Goal: Task Accomplishment & Management: Use online tool/utility

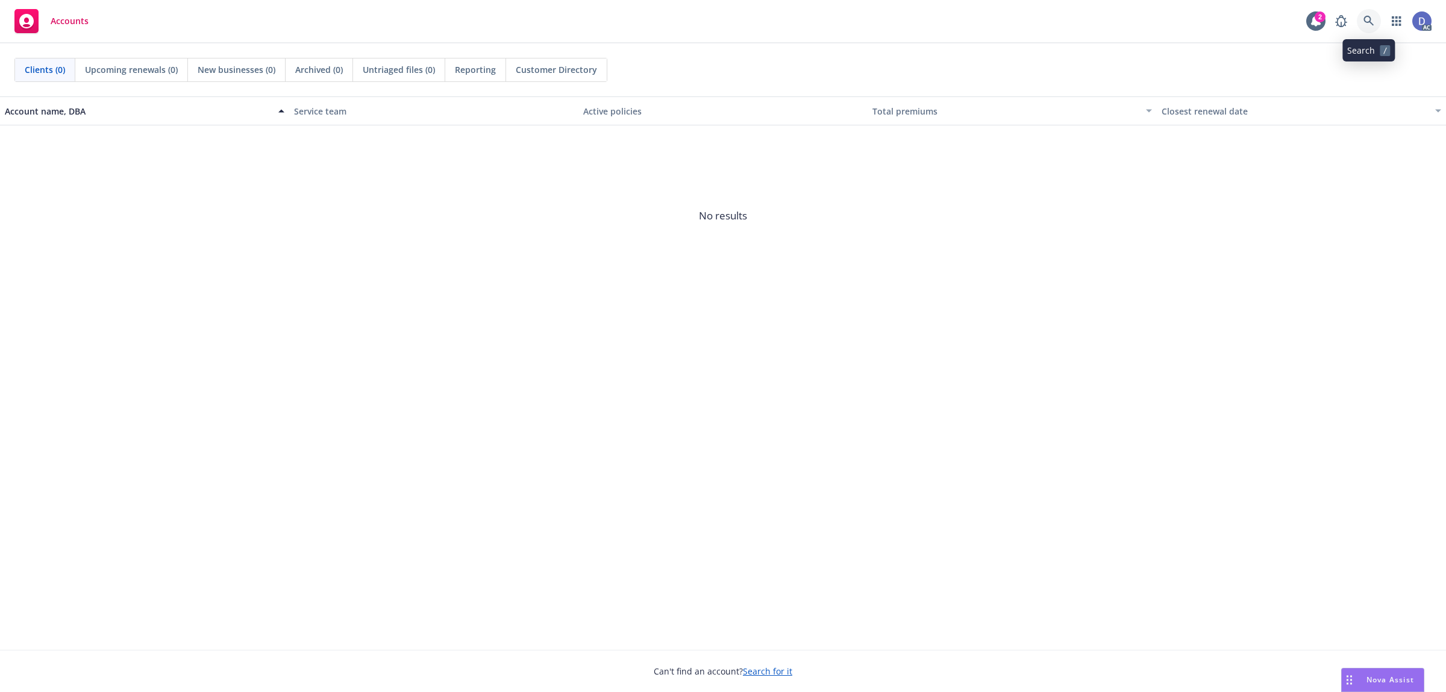
click at [1372, 31] on link at bounding box center [1369, 21] width 24 height 24
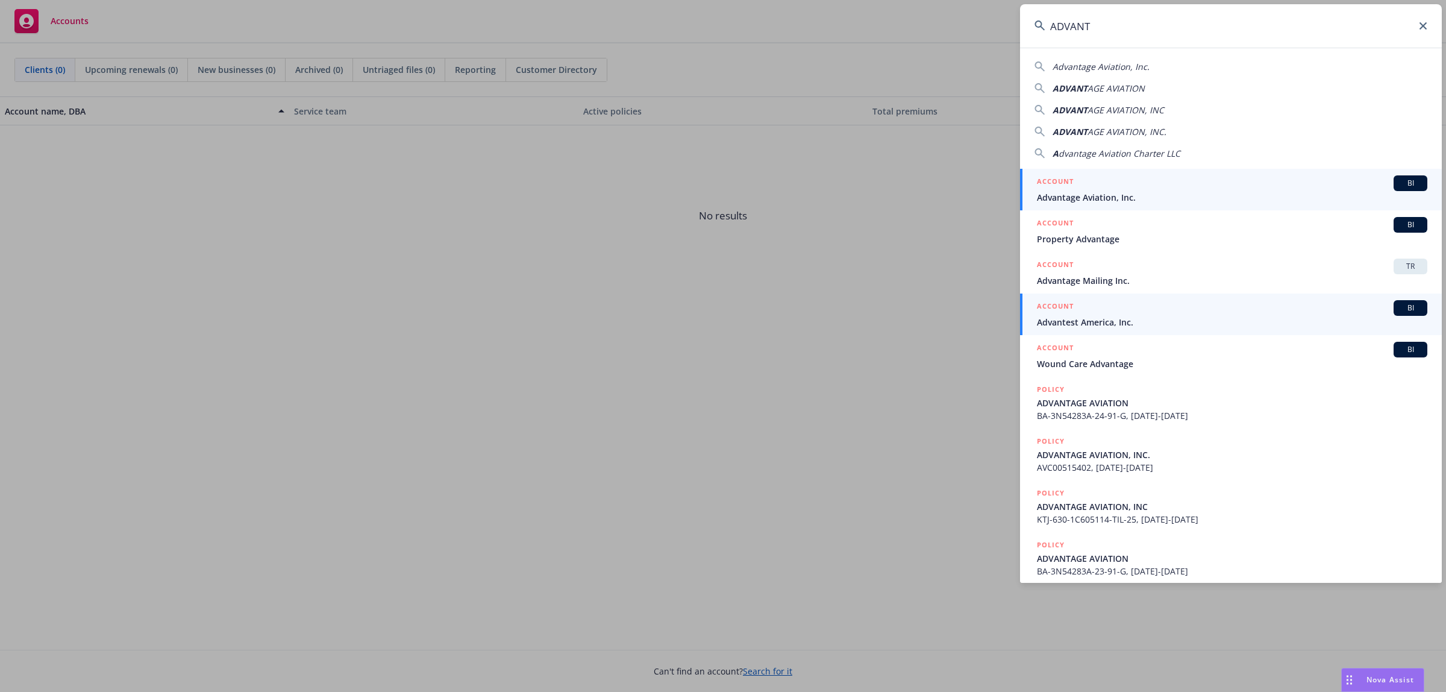
type input "ADVANT"
click at [1291, 301] on div "ACCOUNT BI" at bounding box center [1232, 308] width 391 height 16
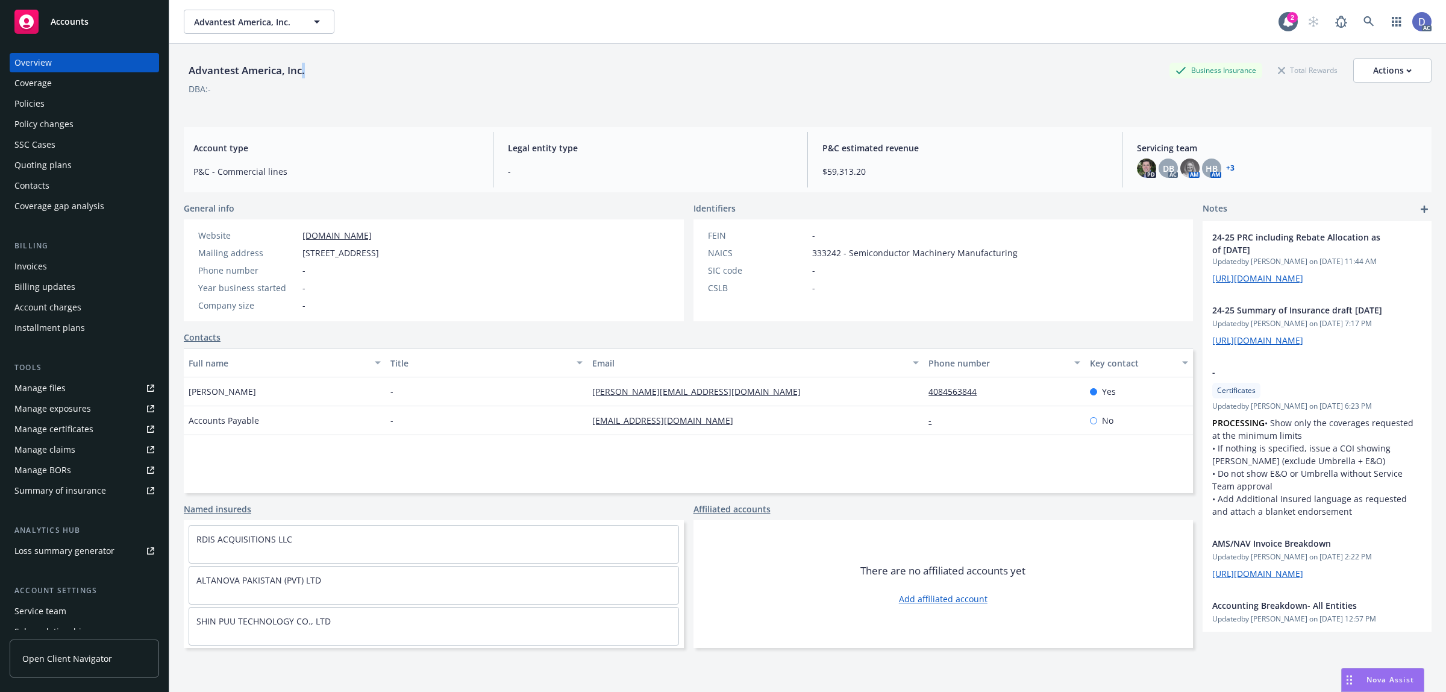
click at [306, 77] on div "Advantest America, Inc." at bounding box center [247, 71] width 126 height 16
click at [203, 69] on div "Advantest America, Inc." at bounding box center [247, 71] width 126 height 16
copy div "Advantest America, Inc."
drag, startPoint x: 307, startPoint y: 69, endPoint x: 191, endPoint y: 72, distance: 116.4
click at [191, 72] on div "Advantest America, Inc." at bounding box center [247, 71] width 126 height 16
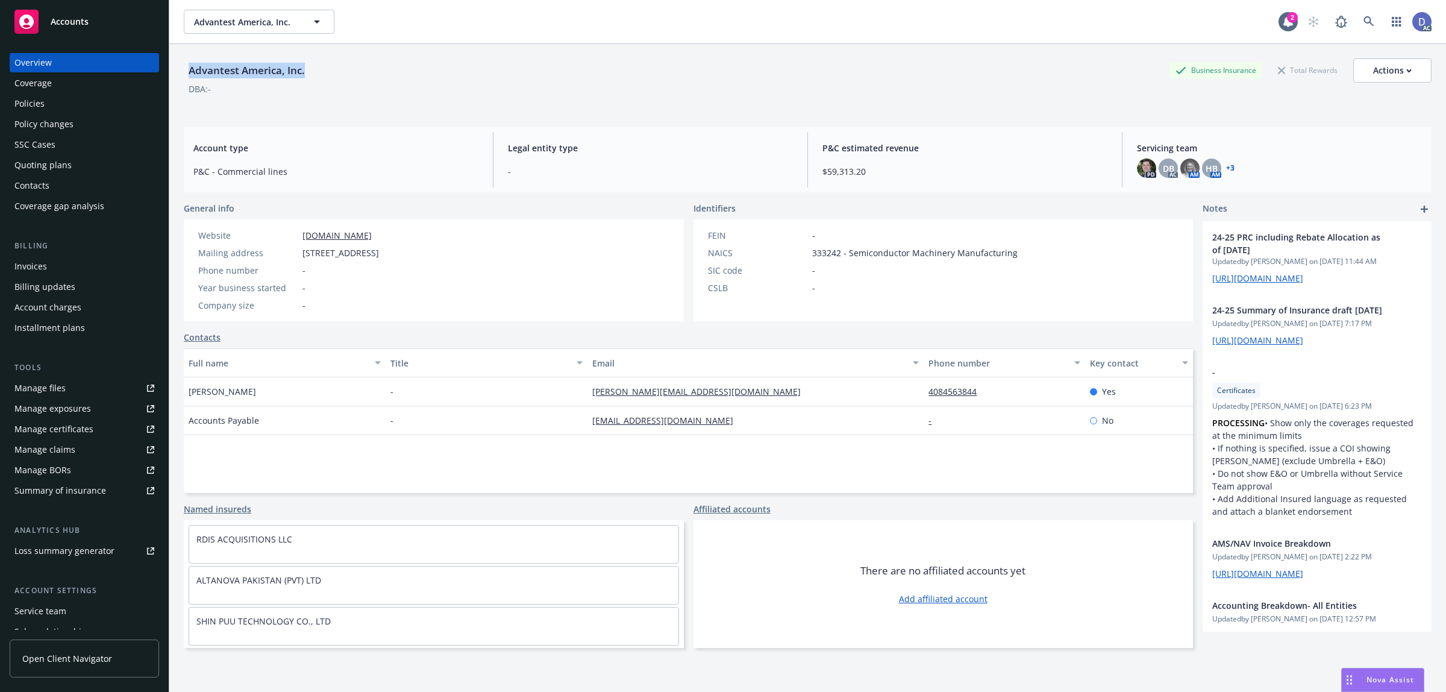
click at [71, 450] on div "Manage claims" at bounding box center [44, 449] width 61 height 19
click at [67, 392] on link "Manage files" at bounding box center [84, 387] width 149 height 19
click at [334, 81] on div "Advantest America, Inc. Business Insurance Total Rewards Actions" at bounding box center [808, 70] width 1248 height 24
copy div "Advantest America, Inc."
drag, startPoint x: 309, startPoint y: 75, endPoint x: 190, endPoint y: 77, distance: 118.1
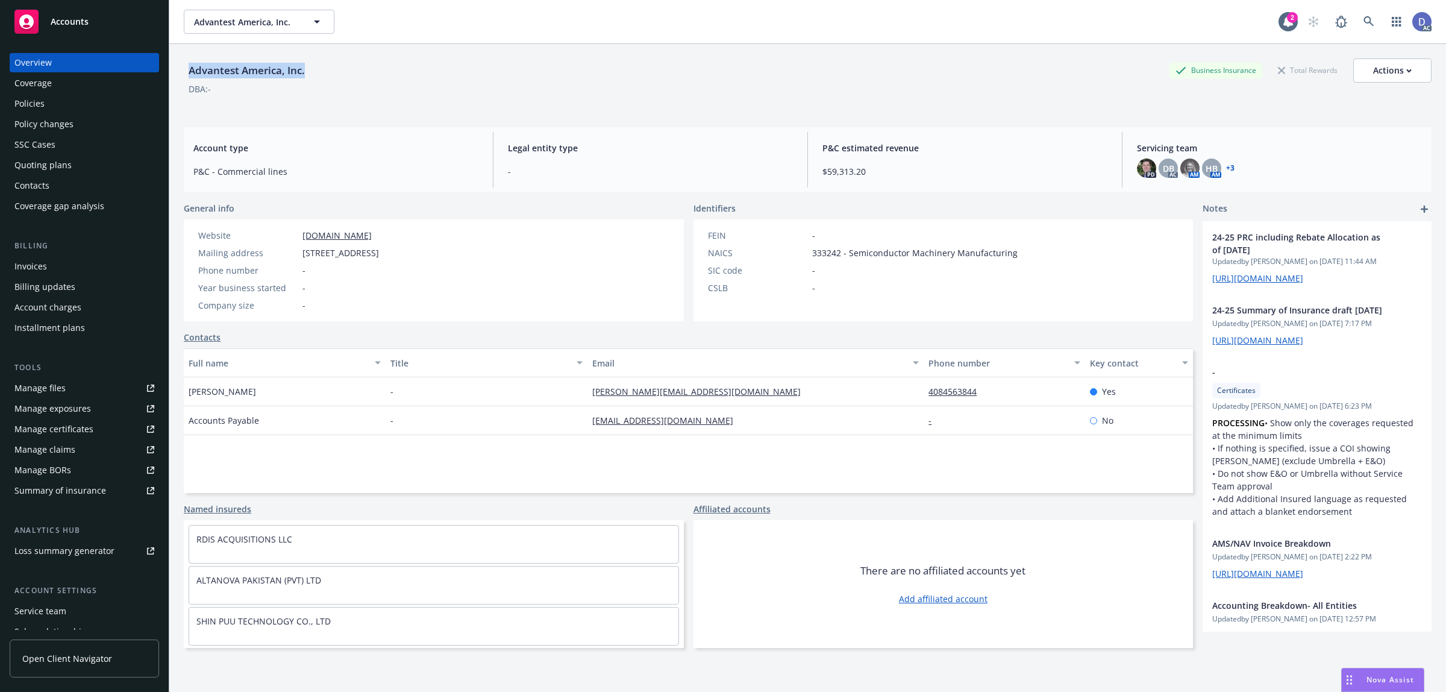
click at [190, 77] on div "Advantest America, Inc." at bounding box center [247, 71] width 126 height 16
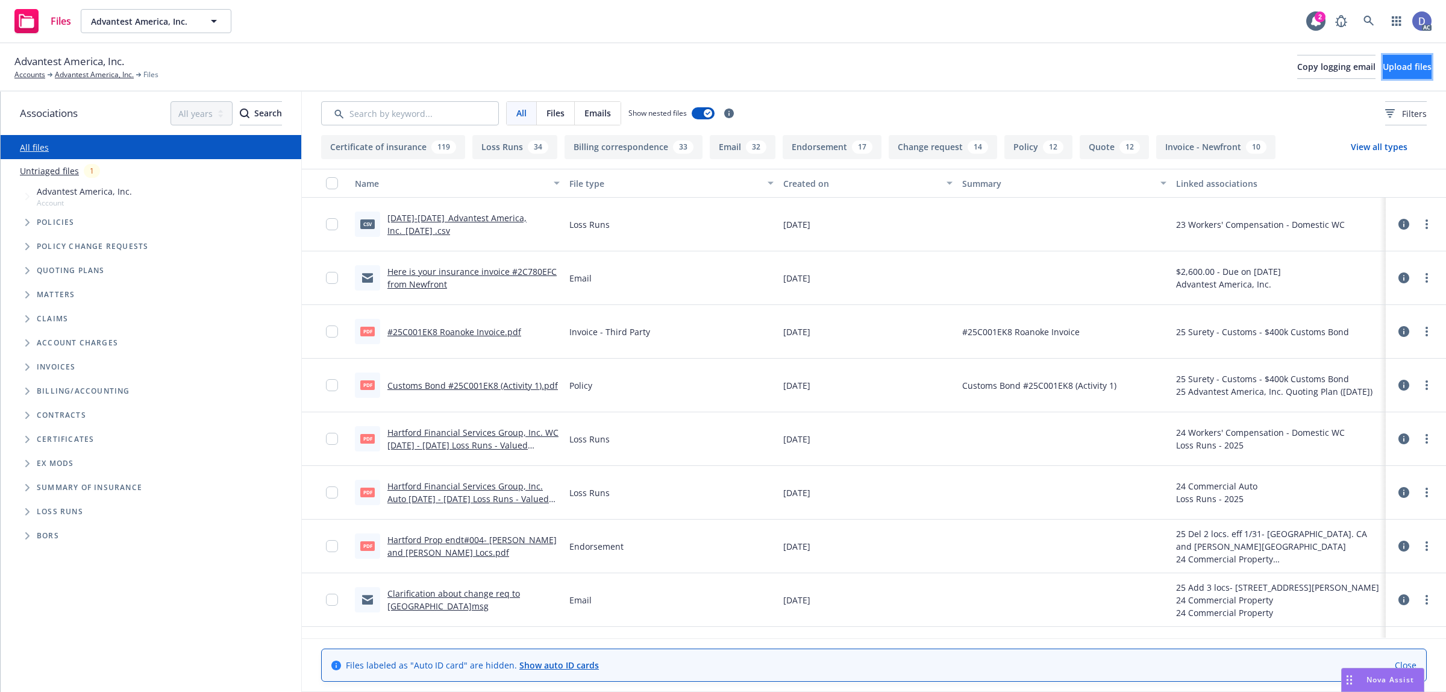
click at [1384, 60] on button "Upload files" at bounding box center [1407, 67] width 49 height 24
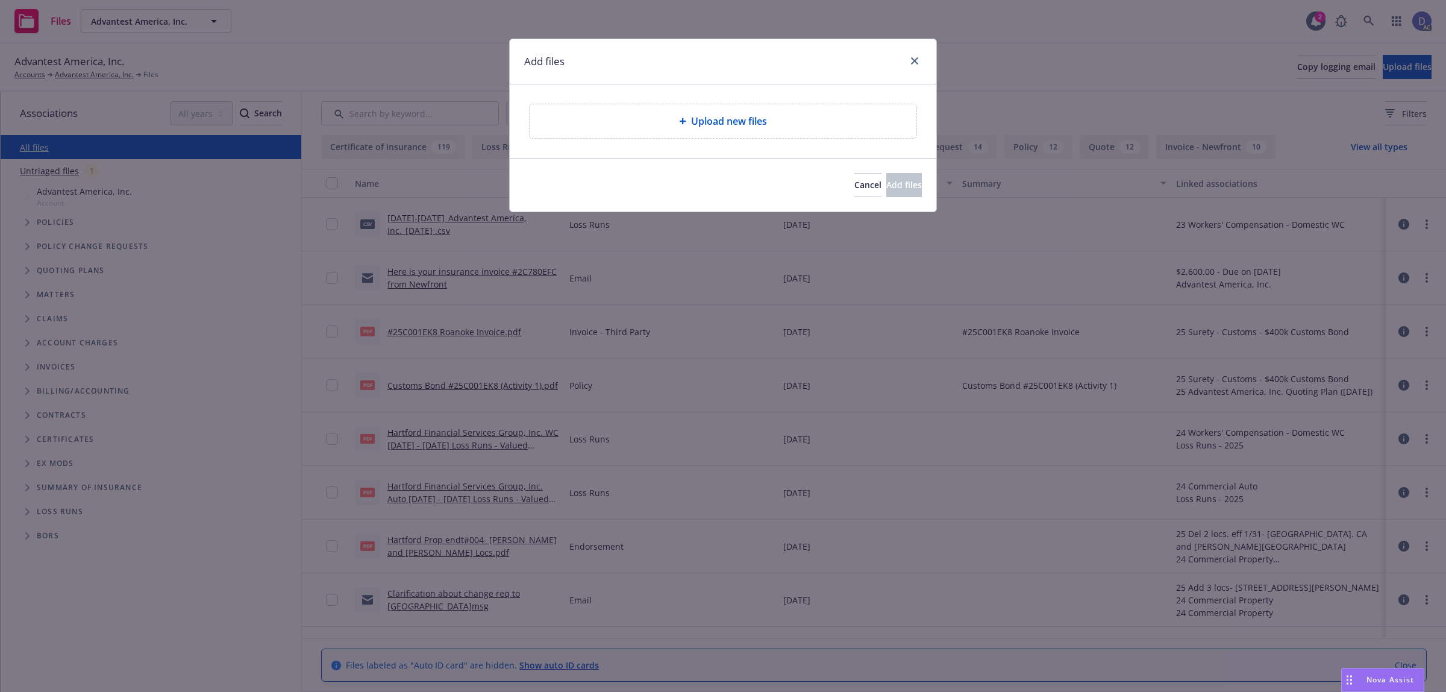
click at [721, 112] on div "Upload new files" at bounding box center [723, 121] width 387 height 34
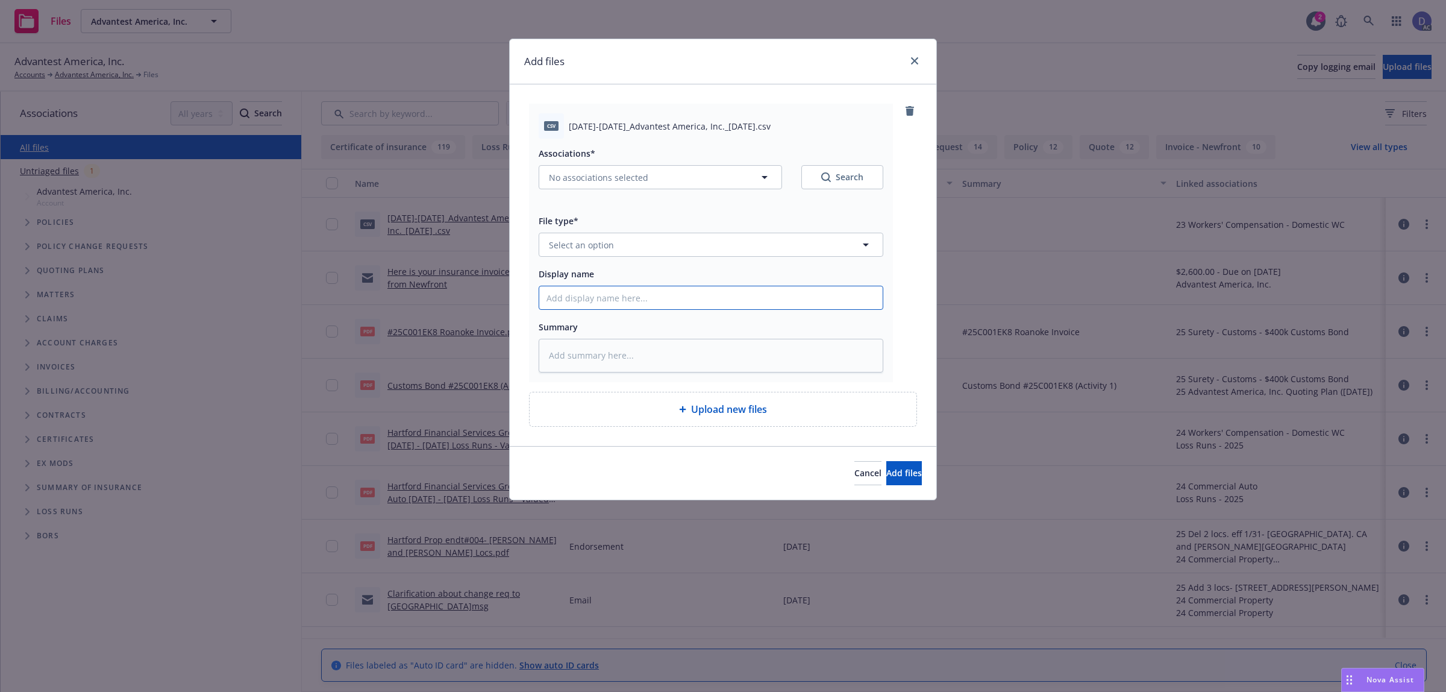
click at [774, 298] on input "Display name" at bounding box center [711, 297] width 344 height 23
paste input "2018-2024_Advantest America, Inc._10-2-2024"
type textarea "x"
type input "2018-2024_Advantest America, Inc._10-2-2024"
click at [799, 251] on button "Select an option" at bounding box center [711, 245] width 345 height 24
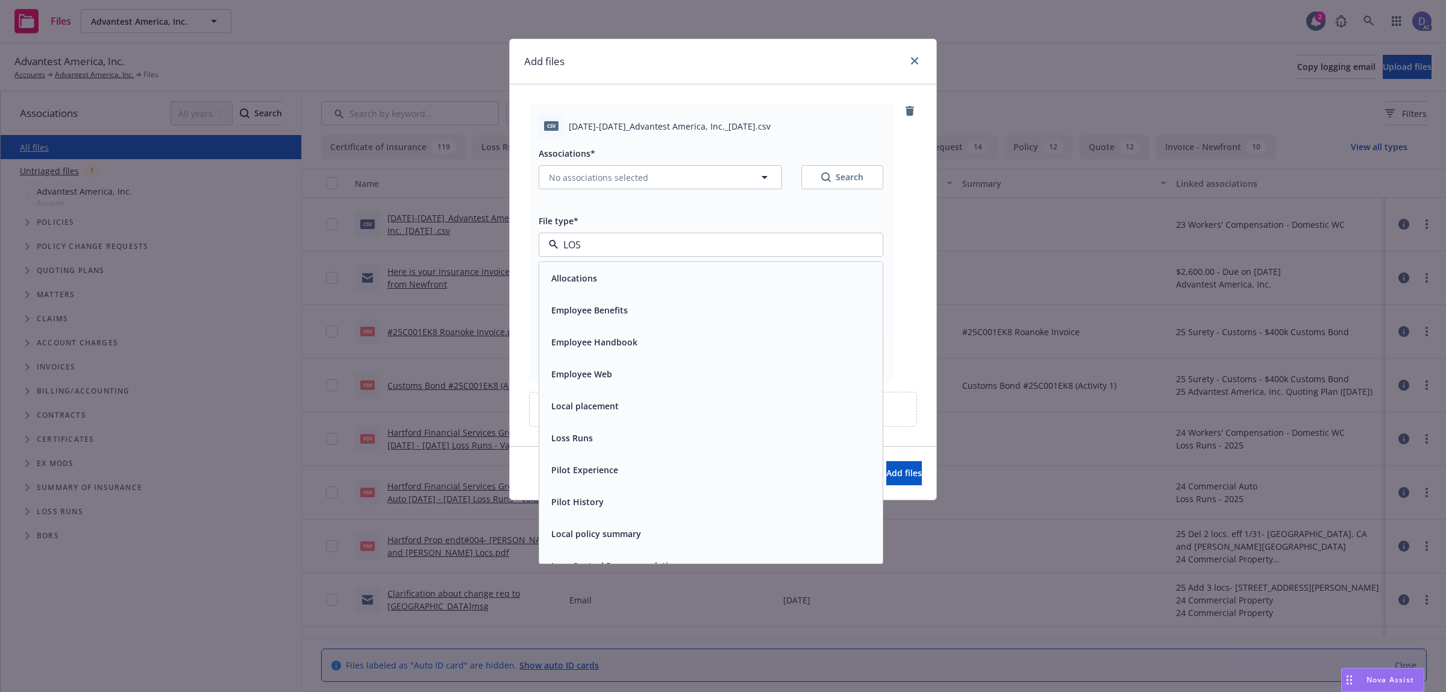
type input "LOSS"
click at [771, 282] on div "Loss Runs" at bounding box center [711, 277] width 329 height 17
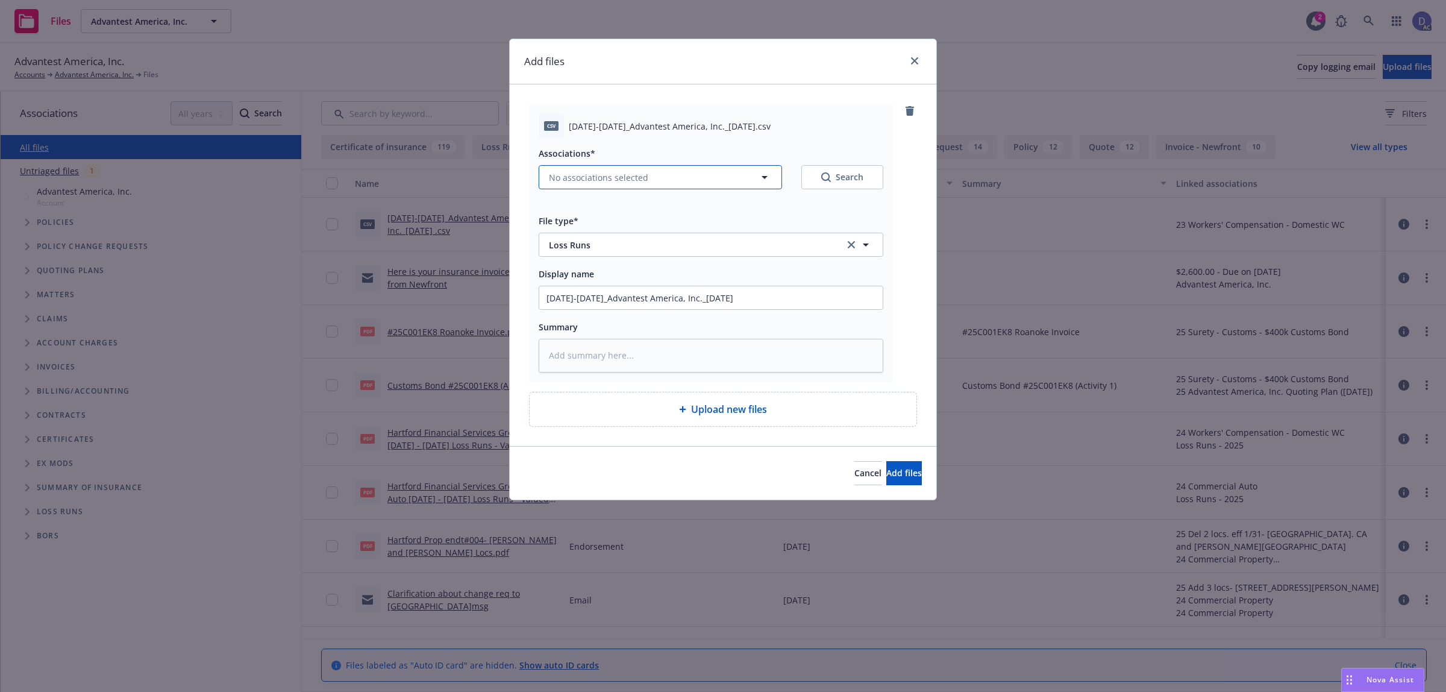
click at [633, 176] on span "No associations selected" at bounding box center [598, 177] width 99 height 13
type textarea "x"
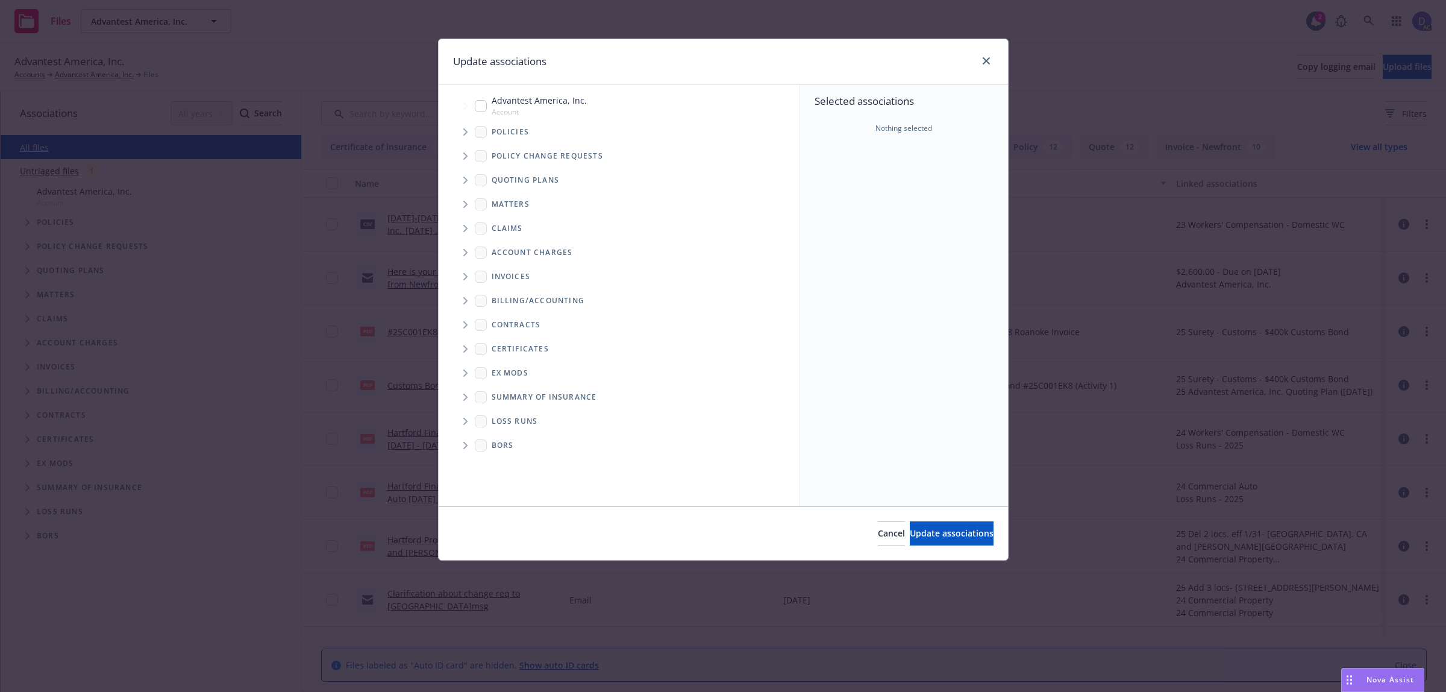
click at [463, 134] on icon "Tree Example" at bounding box center [465, 131] width 5 height 7
click at [876, 184] on div "Selected associations Nothing selected" at bounding box center [904, 295] width 208 height 422
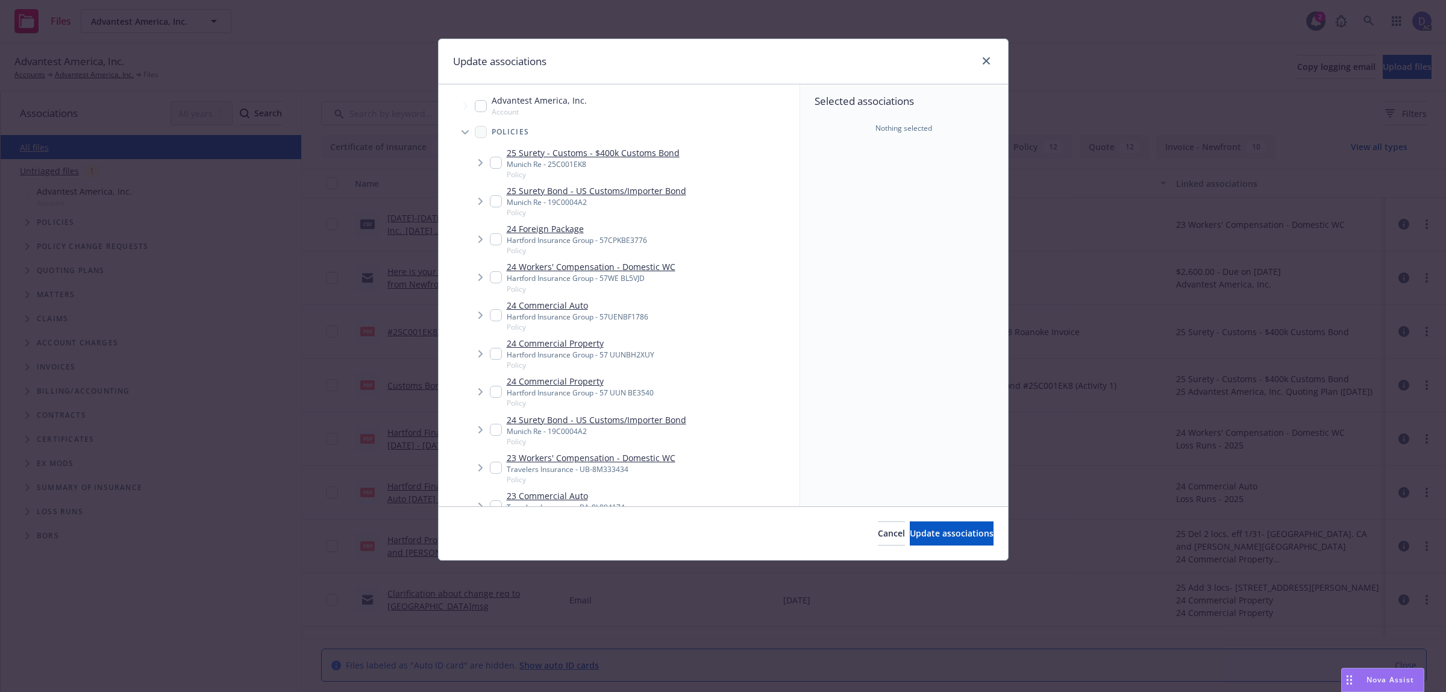
click at [594, 459] on link "23 Workers' Compensation - Domestic WC" at bounding box center [591, 457] width 169 height 13
checkbox input "true"
click at [914, 538] on span "Update associations" at bounding box center [952, 532] width 84 height 11
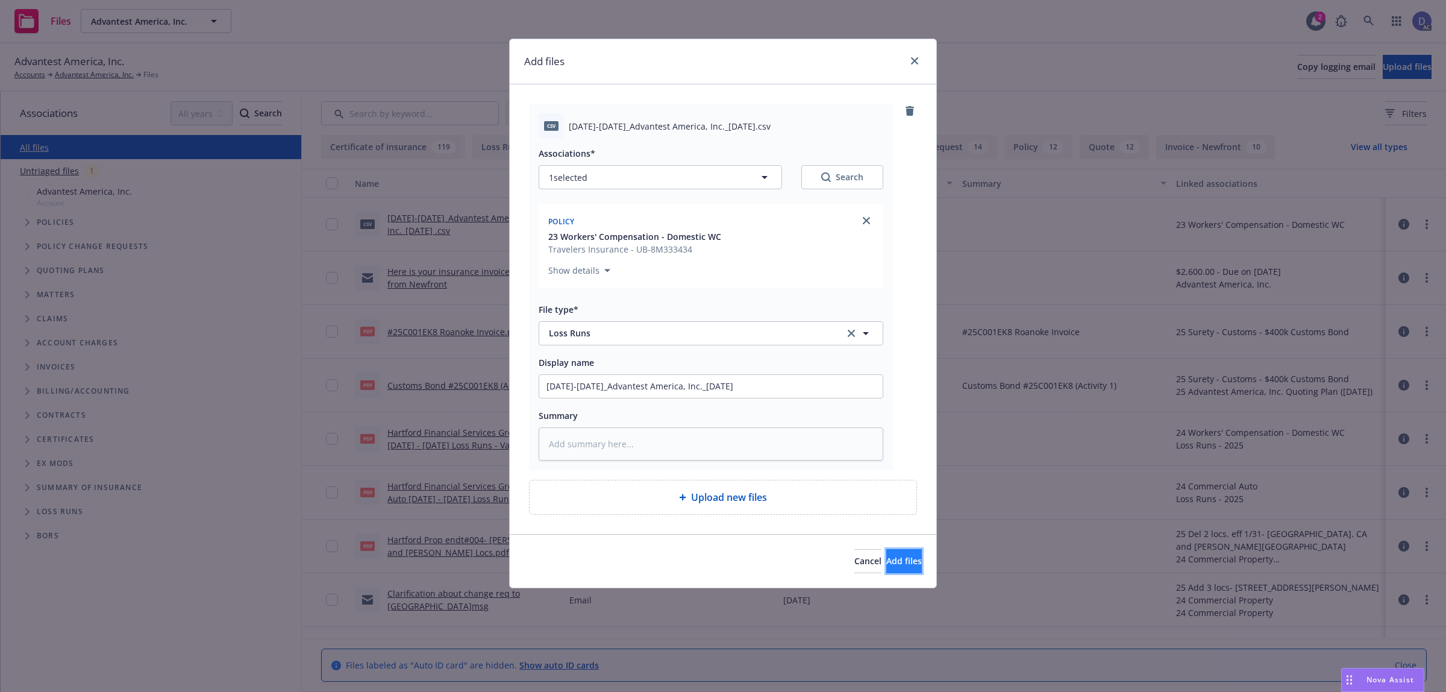
click at [887, 554] on button "Add files" at bounding box center [905, 561] width 36 height 24
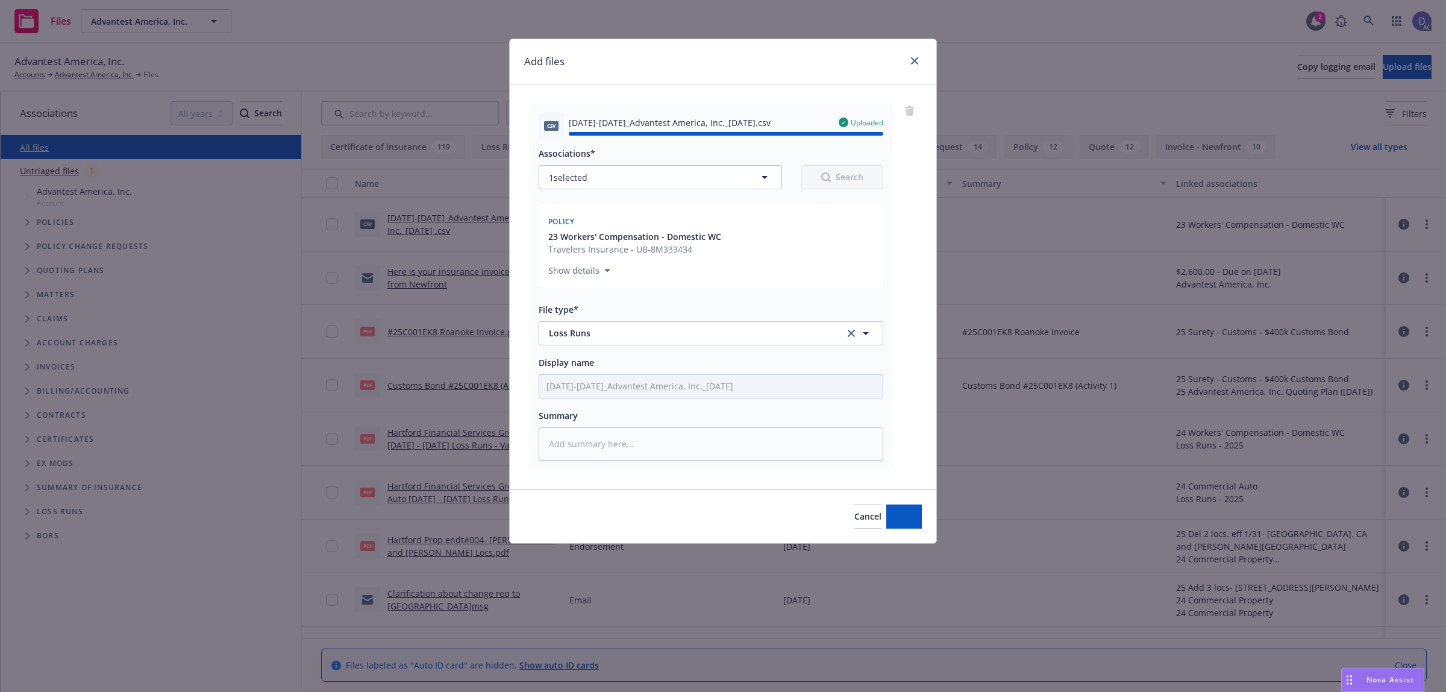
type textarea "x"
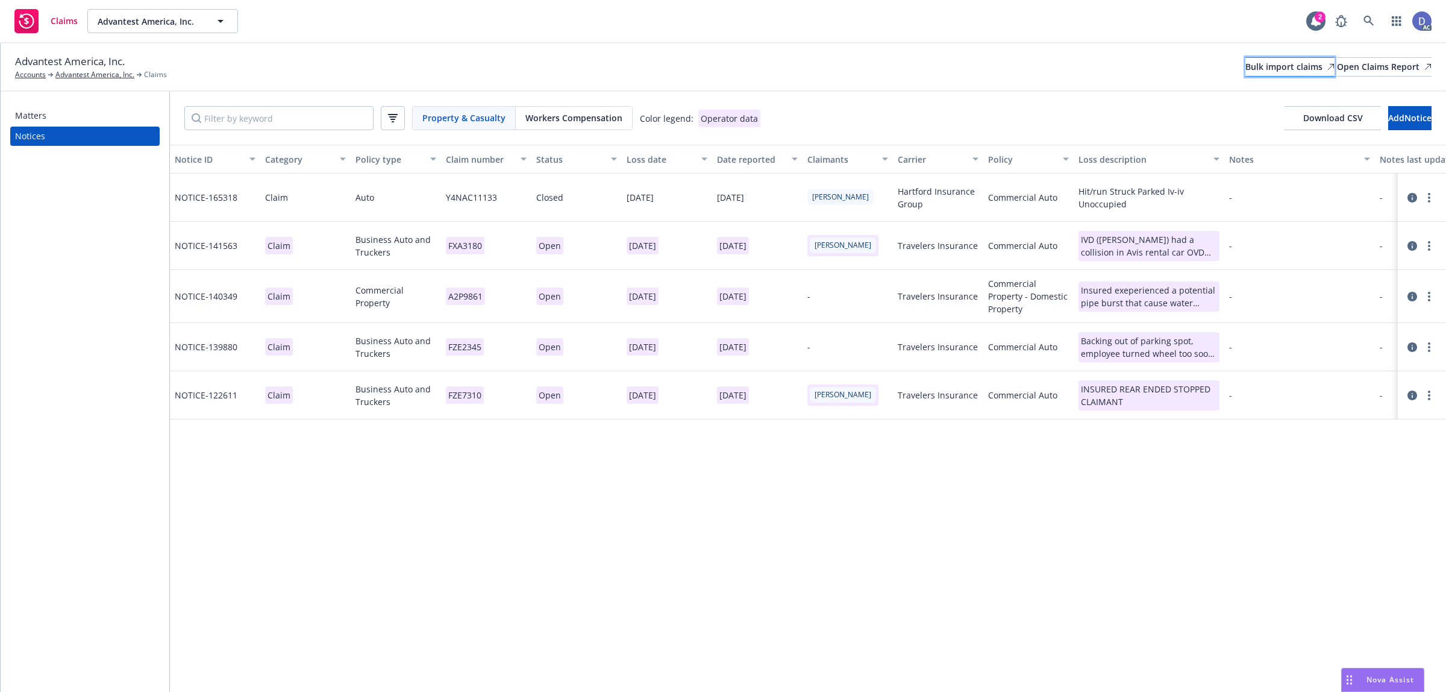
click at [1257, 60] on div "Bulk import claims" at bounding box center [1290, 67] width 89 height 18
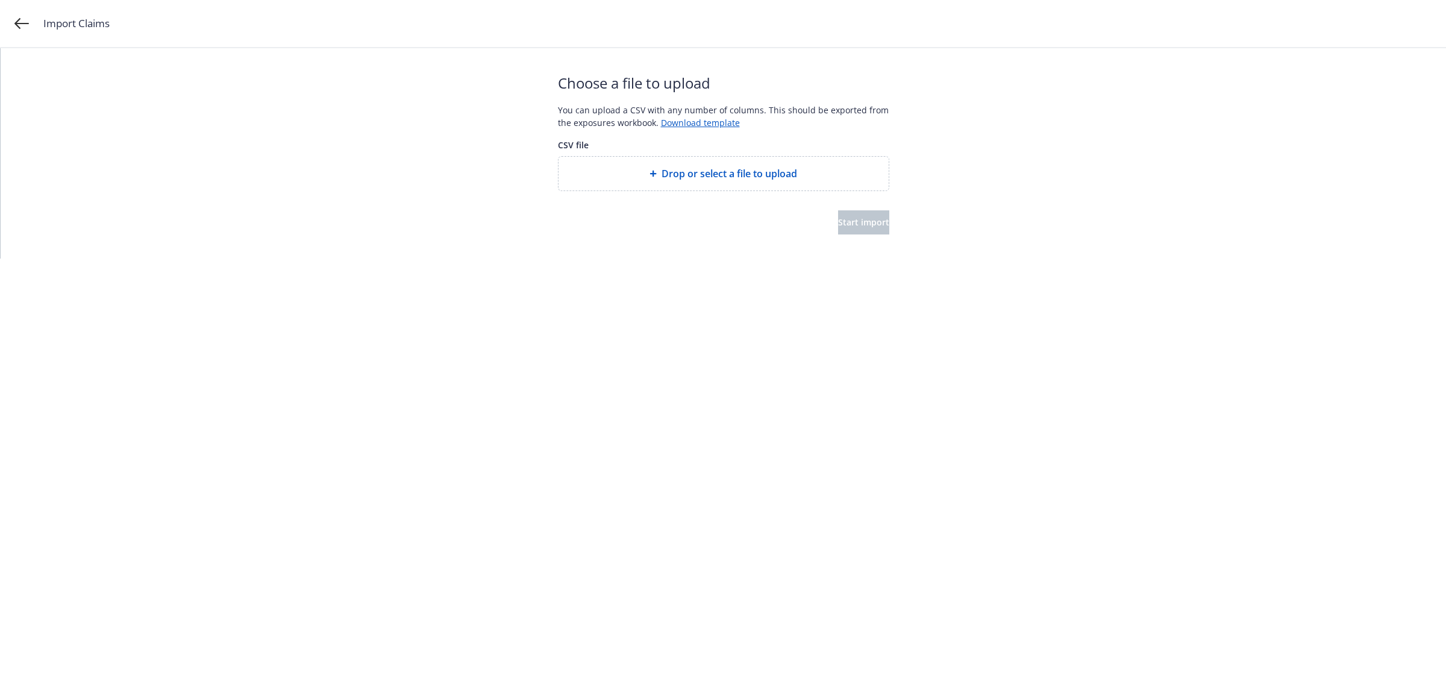
click at [755, 178] on span "Drop or select a file to upload" at bounding box center [730, 173] width 136 height 14
click at [701, 172] on span "Drop or select a file to upload" at bounding box center [730, 173] width 136 height 14
click at [724, 192] on div at bounding box center [723, 200] width 331 height 19
click at [725, 175] on span "Drop or select a file to upload" at bounding box center [730, 173] width 136 height 14
click at [838, 224] on span "Start import" at bounding box center [863, 221] width 51 height 11
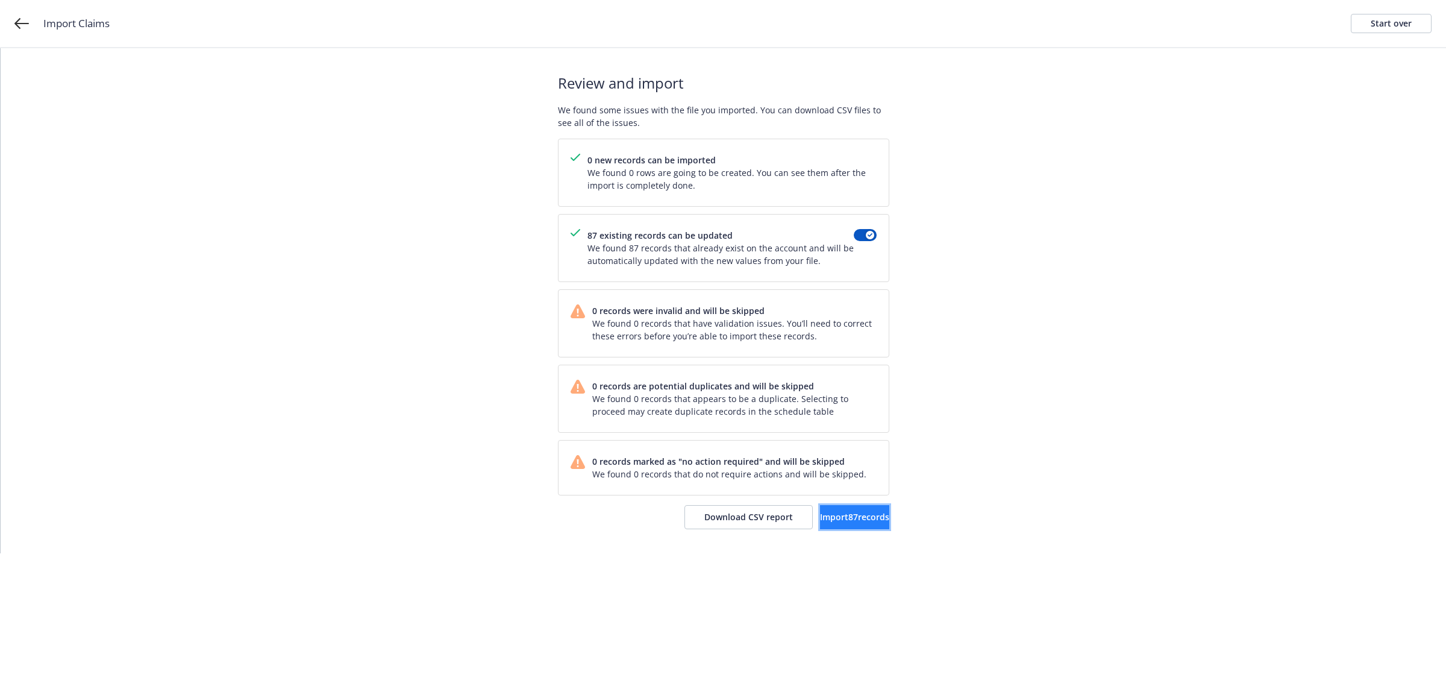
click at [832, 529] on button "Import 87 records" at bounding box center [854, 517] width 69 height 24
click at [858, 520] on span "View accounts" at bounding box center [840, 516] width 59 height 11
